Goal: Check status

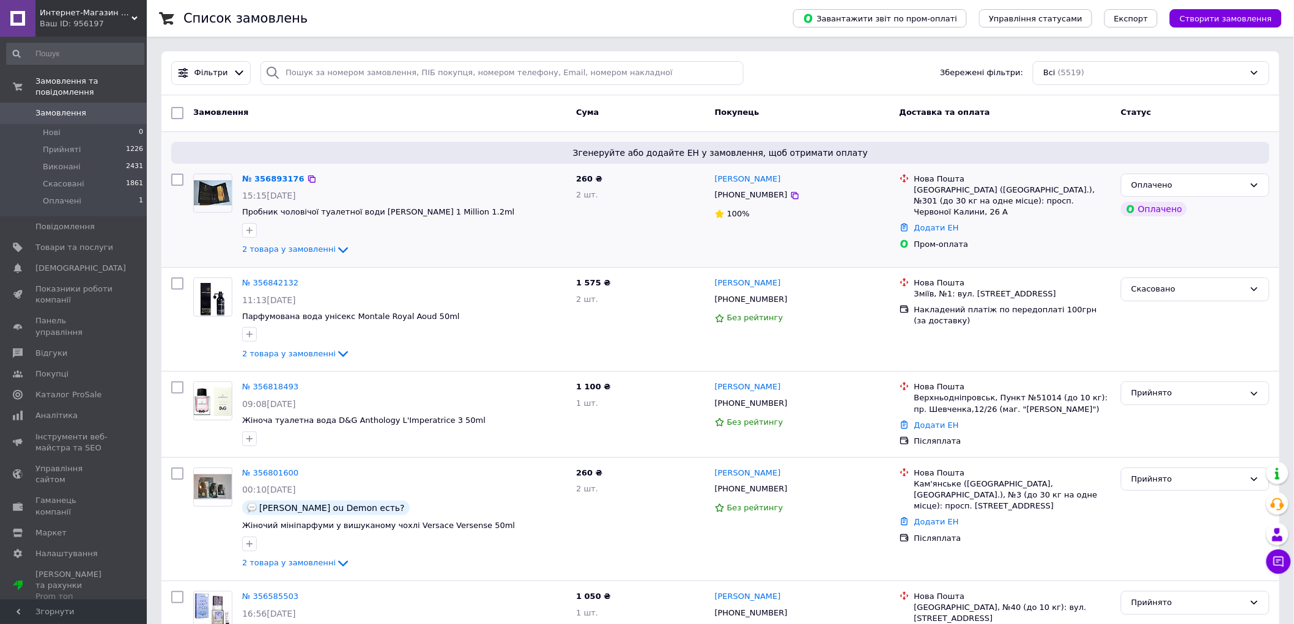
click at [465, 175] on div "№ 356893176" at bounding box center [404, 179] width 326 height 14
drag, startPoint x: 484, startPoint y: 179, endPoint x: 458, endPoint y: 188, distance: 27.3
click at [458, 188] on div "№ 356893176 15:15, 12.08.2025 Пробник чоловічої туалетної води Paco Rabanne 1 M…" at bounding box center [404, 216] width 334 height 94
click at [434, 190] on div "15:15, 12.08.2025" at bounding box center [404, 196] width 324 height 12
click at [748, 182] on link "Руслан Черненко" at bounding box center [748, 180] width 66 height 12
